Goal: Information Seeking & Learning: Find specific fact

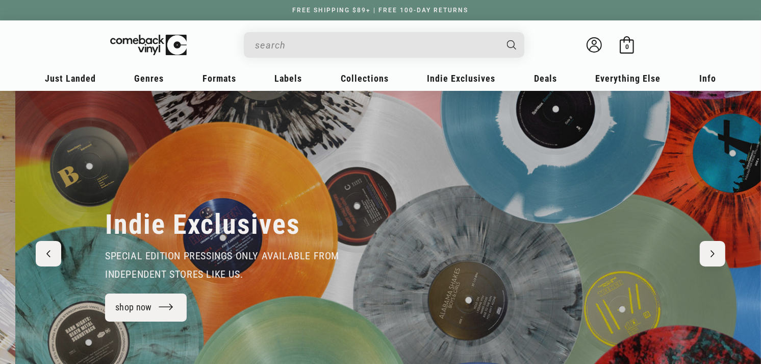
scroll to position [0, 761]
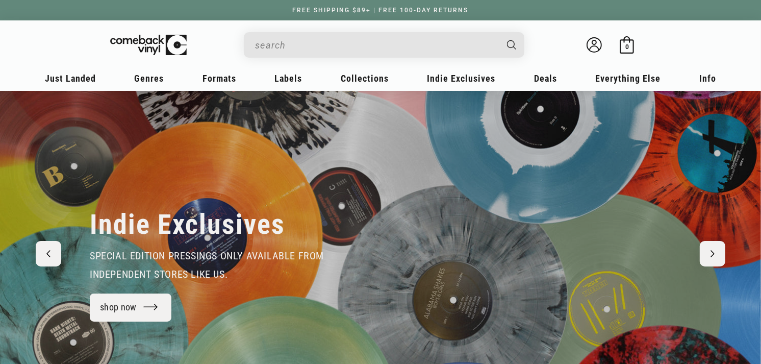
click at [395, 49] on input "When autocomplete results are available use up and down arrows to review and en…" at bounding box center [376, 45] width 242 height 21
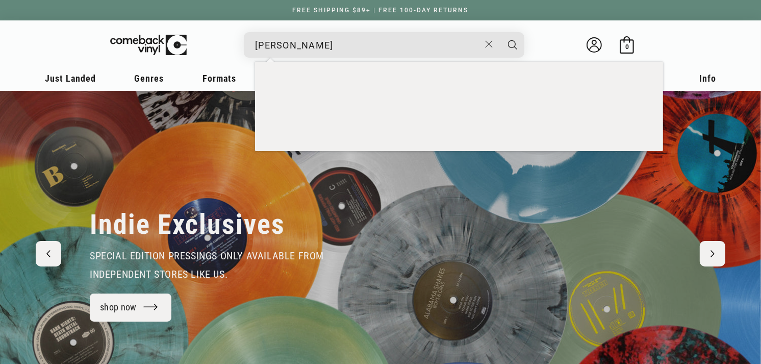
type input "[PERSON_NAME]"
click at [500, 32] on button "Search" at bounding box center [513, 45] width 26 height 26
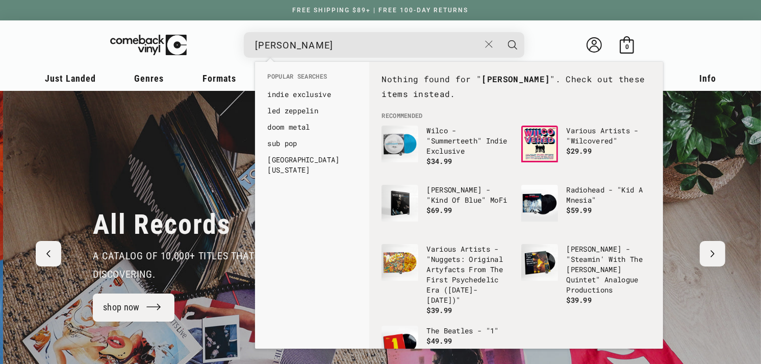
scroll to position [0, 1522]
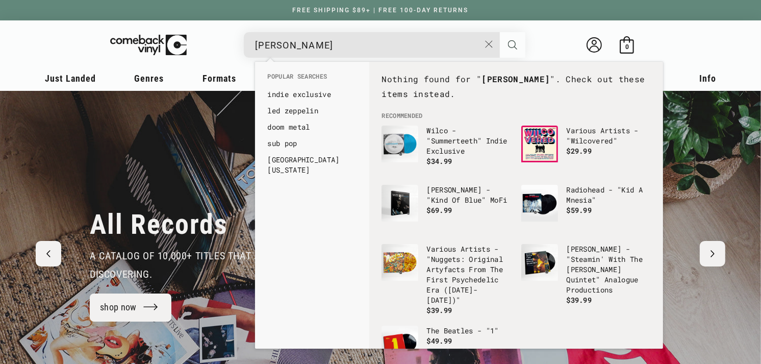
click at [513, 45] on icon "Search" at bounding box center [512, 44] width 9 height 9
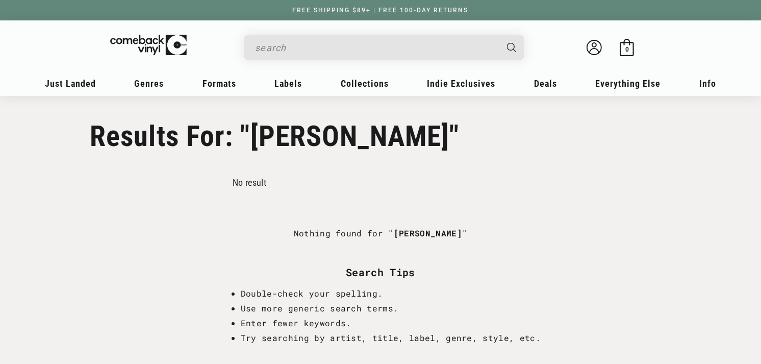
type input "[PERSON_NAME]"
